Goal: Transaction & Acquisition: Purchase product/service

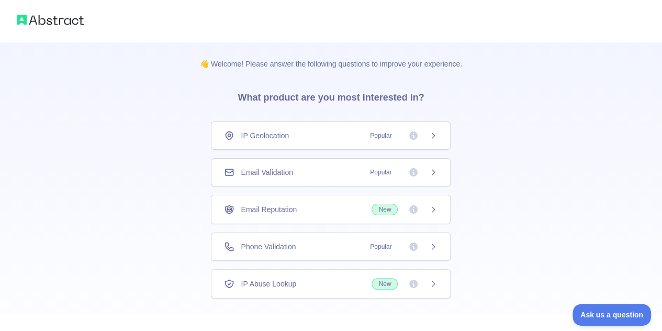
click at [344, 242] on div "Phone Validation Popular" at bounding box center [330, 246] width 213 height 10
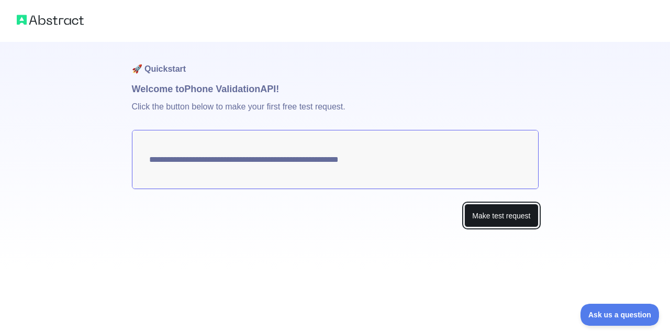
click at [502, 214] on button "Make test request" at bounding box center [501, 216] width 74 height 24
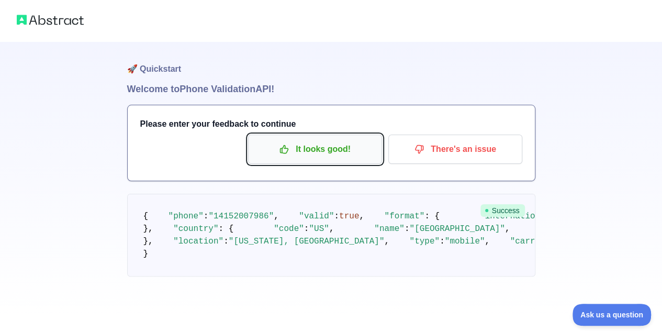
click at [297, 156] on p "It looks good!" at bounding box center [315, 149] width 118 height 18
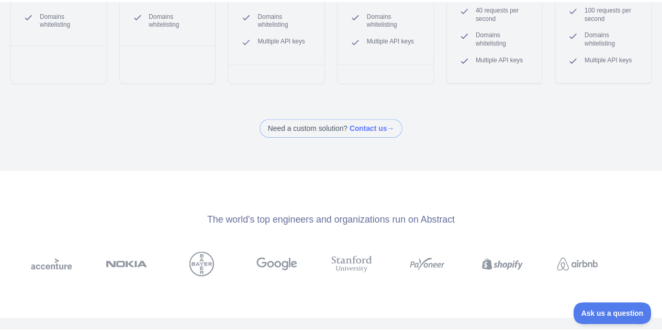
scroll to position [356, 0]
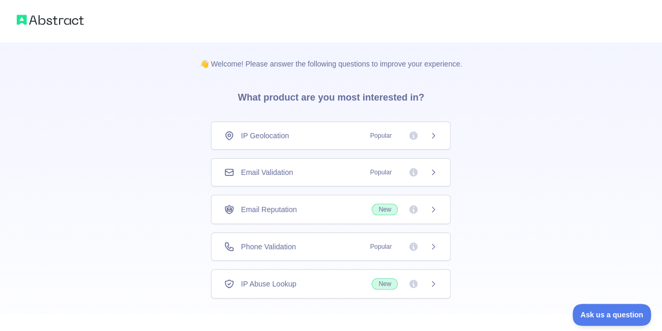
scroll to position [51, 0]
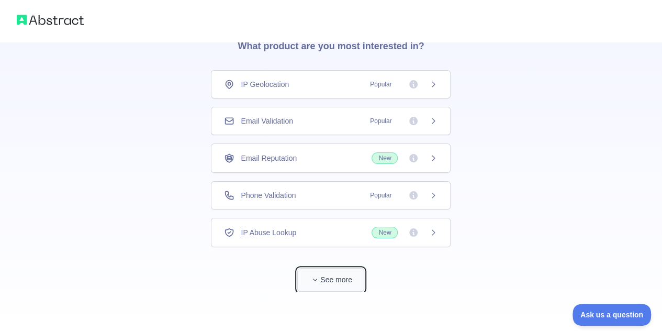
click at [317, 285] on button "See more" at bounding box center [330, 280] width 67 height 24
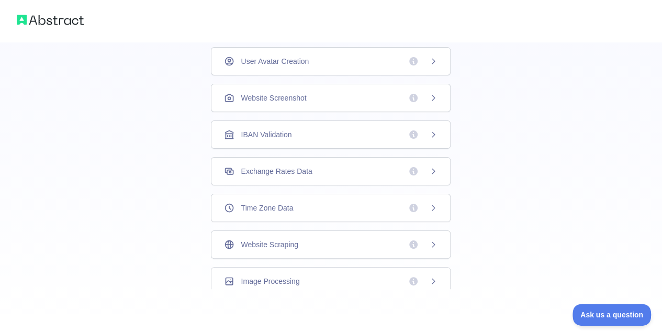
scroll to position [0, 0]
